Goal: Find specific page/section: Find specific page/section

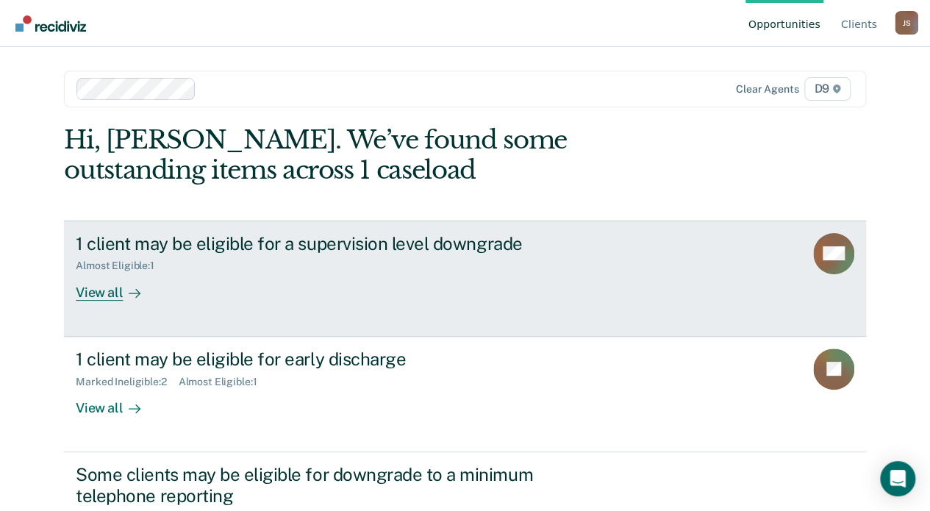
click at [109, 297] on div "View all" at bounding box center [117, 286] width 82 height 29
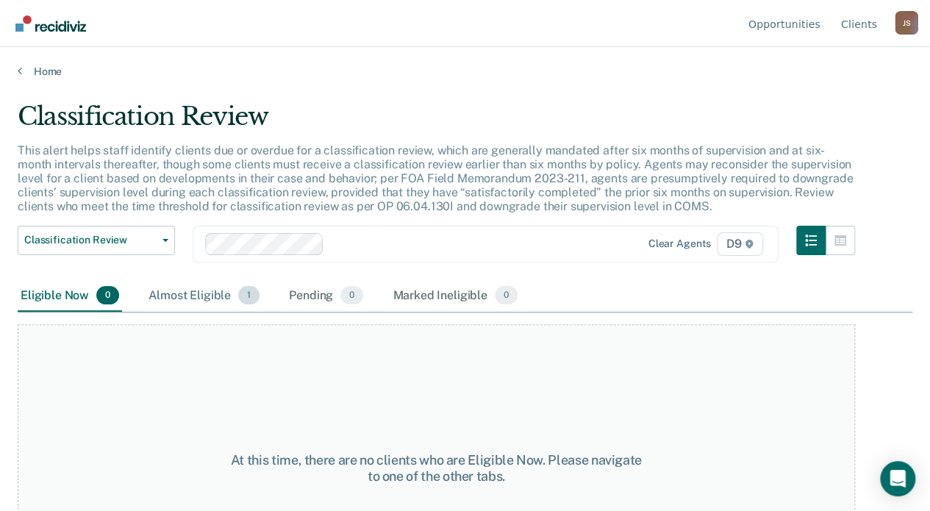
click at [167, 297] on div "Almost Eligible 1" at bounding box center [204, 296] width 117 height 32
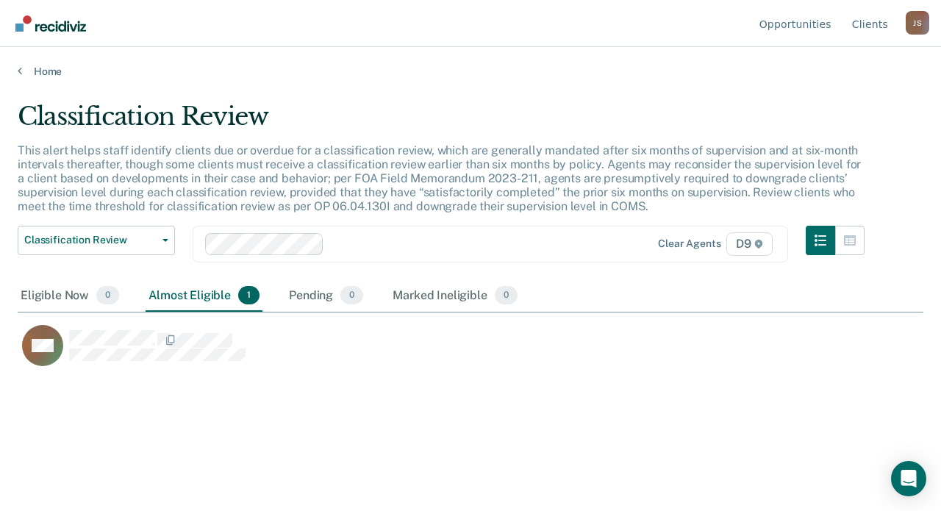
scroll to position [287, 894]
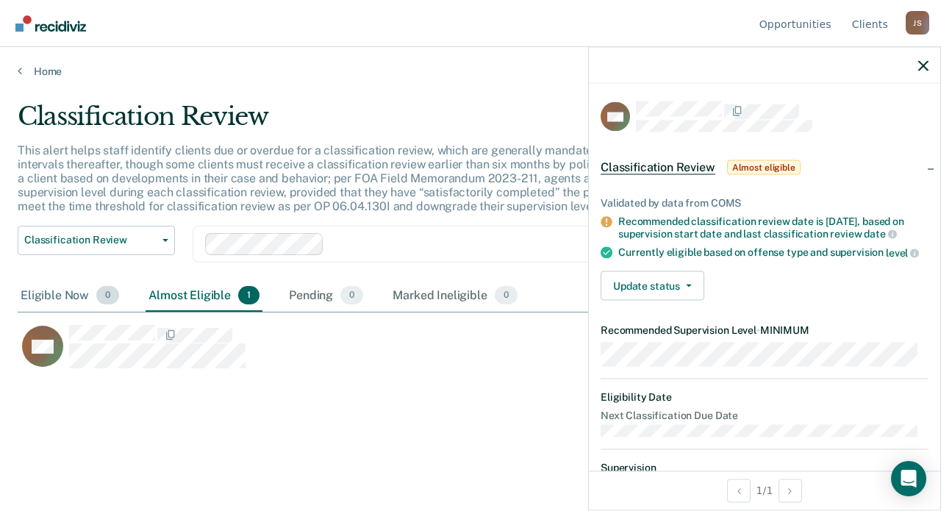
click at [67, 295] on div "Eligible Now 0" at bounding box center [70, 296] width 104 height 32
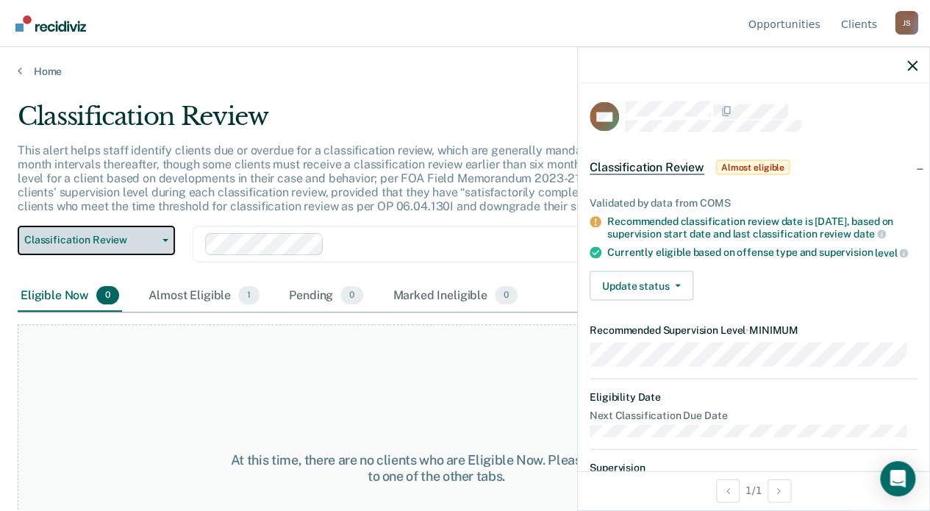
click at [114, 235] on span "Classification Review" at bounding box center [90, 240] width 132 height 13
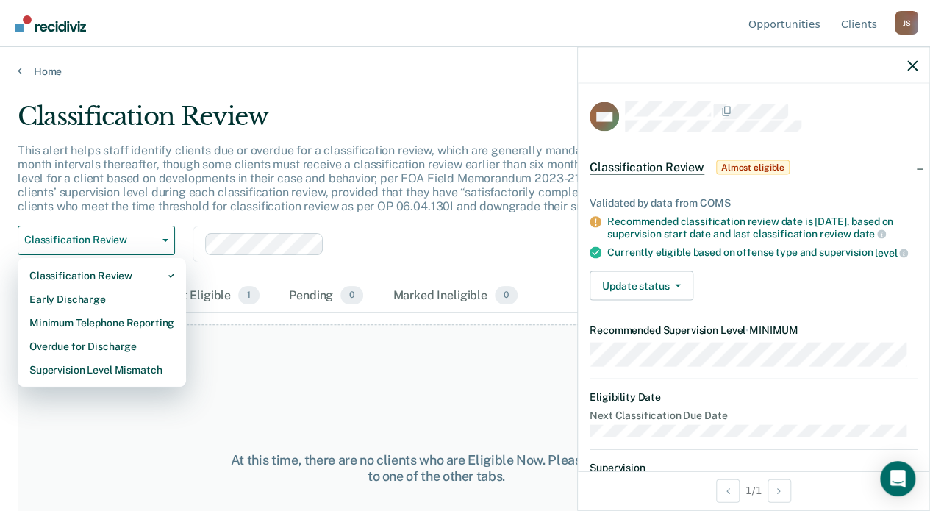
click at [262, 424] on div "At this time, there are no clients who are Eligible Now. Please navigate to one…" at bounding box center [437, 468] width 838 height 288
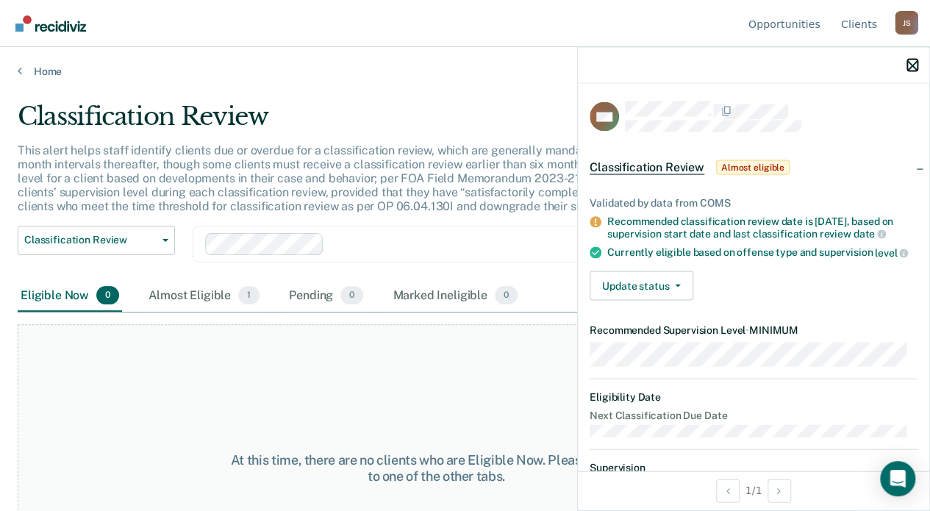
click at [916, 65] on icon "button" at bounding box center [912, 65] width 10 height 10
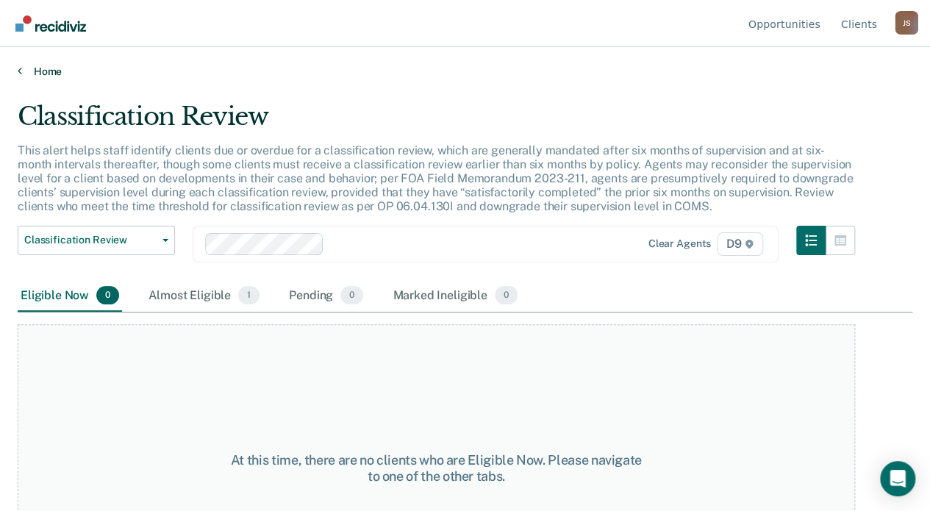
click at [24, 69] on link "Home" at bounding box center [465, 71] width 895 height 13
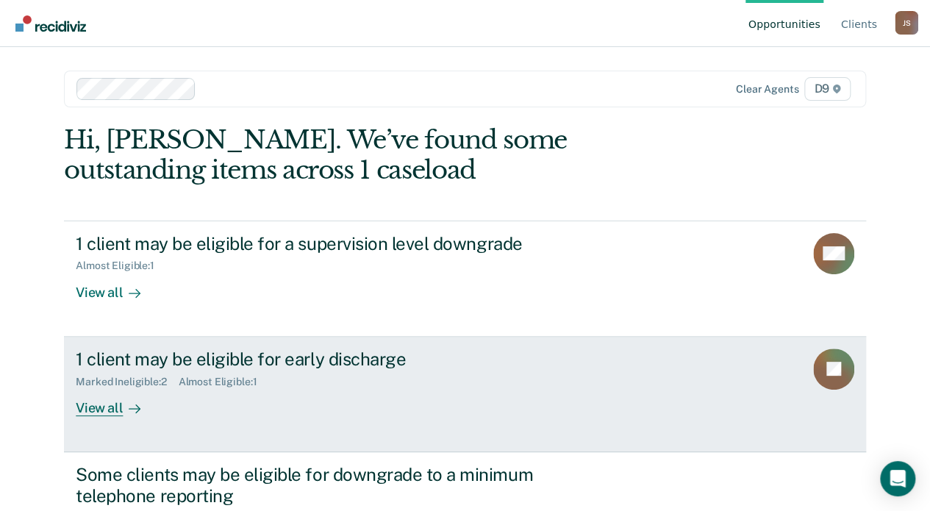
click at [83, 407] on div "View all" at bounding box center [117, 402] width 82 height 29
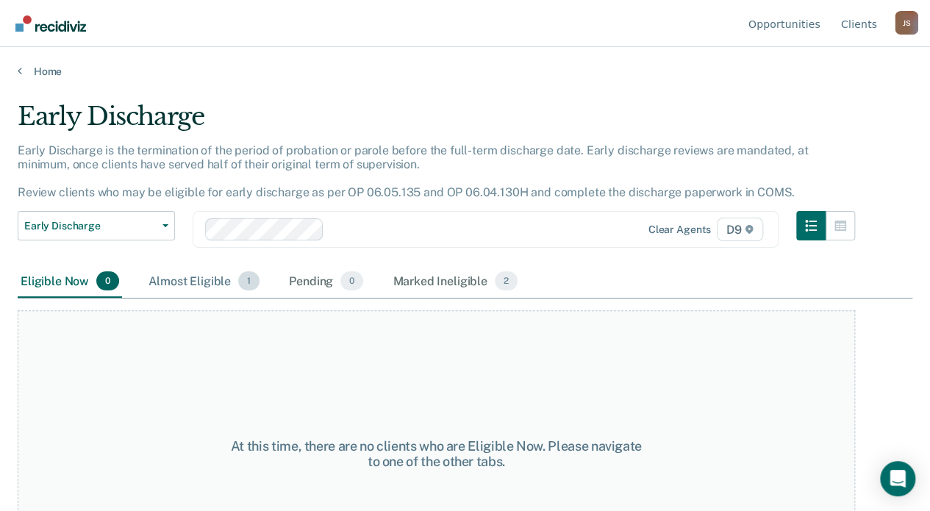
click at [208, 288] on div "Almost Eligible 1" at bounding box center [204, 281] width 117 height 32
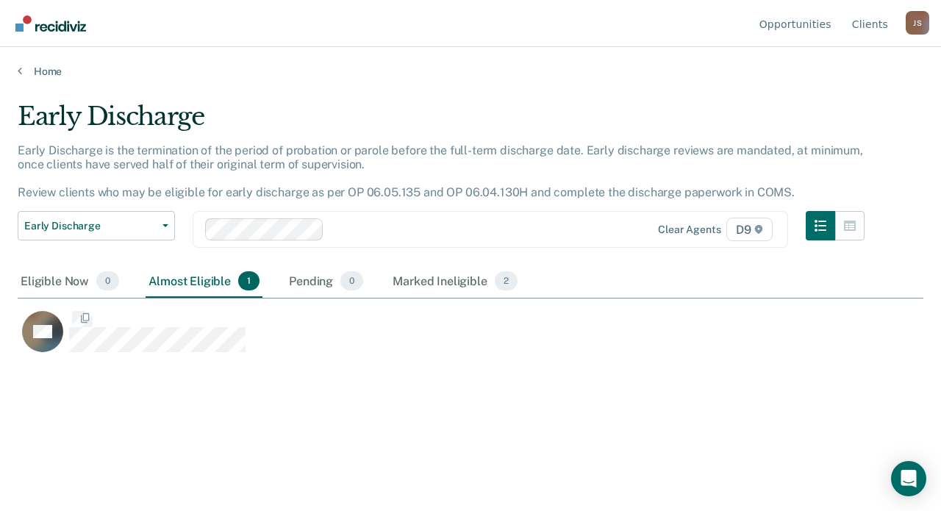
scroll to position [287, 894]
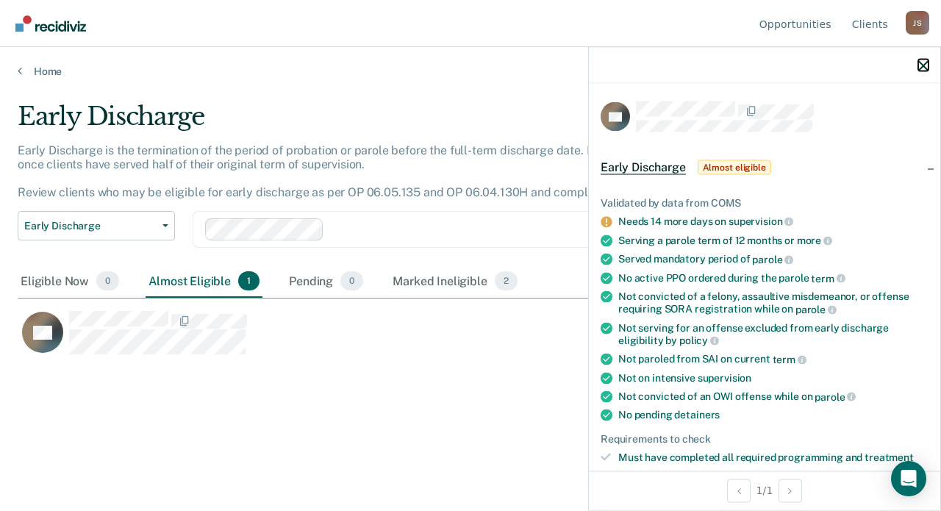
click at [919, 65] on icon "button" at bounding box center [923, 65] width 10 height 10
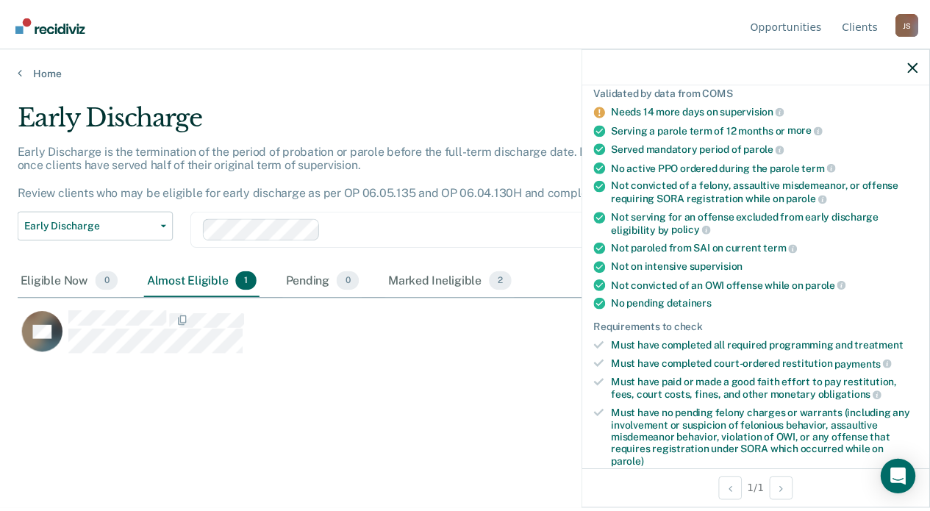
scroll to position [147, 0]
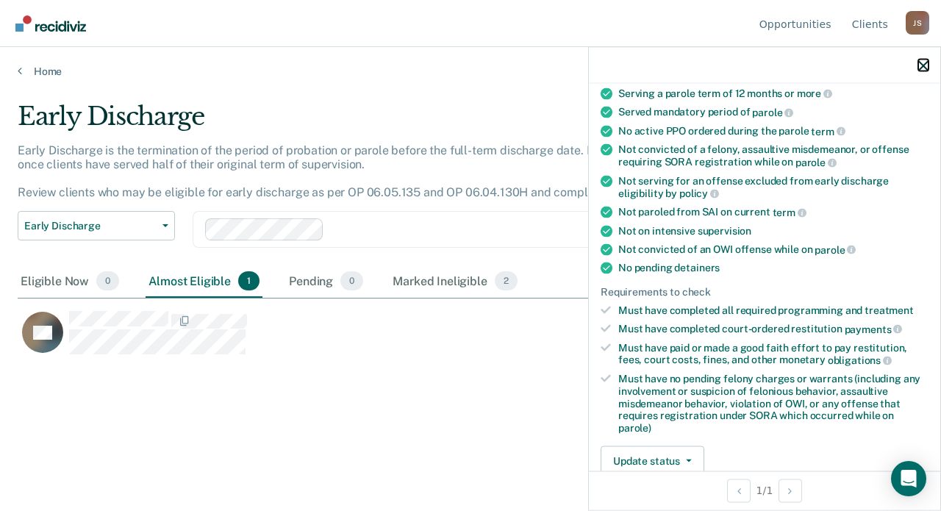
click at [926, 67] on icon "button" at bounding box center [923, 65] width 10 height 10
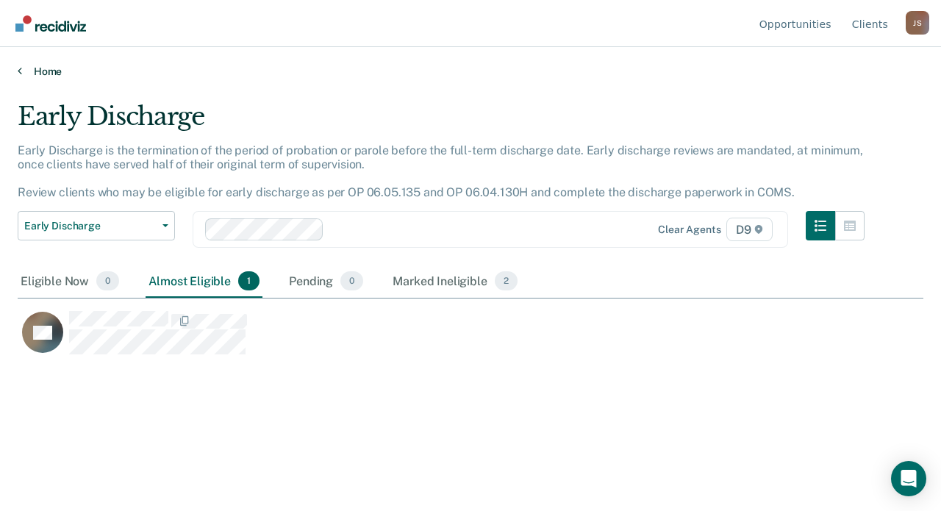
click at [20, 69] on icon at bounding box center [20, 71] width 4 height 12
